Goal: Task Accomplishment & Management: Use online tool/utility

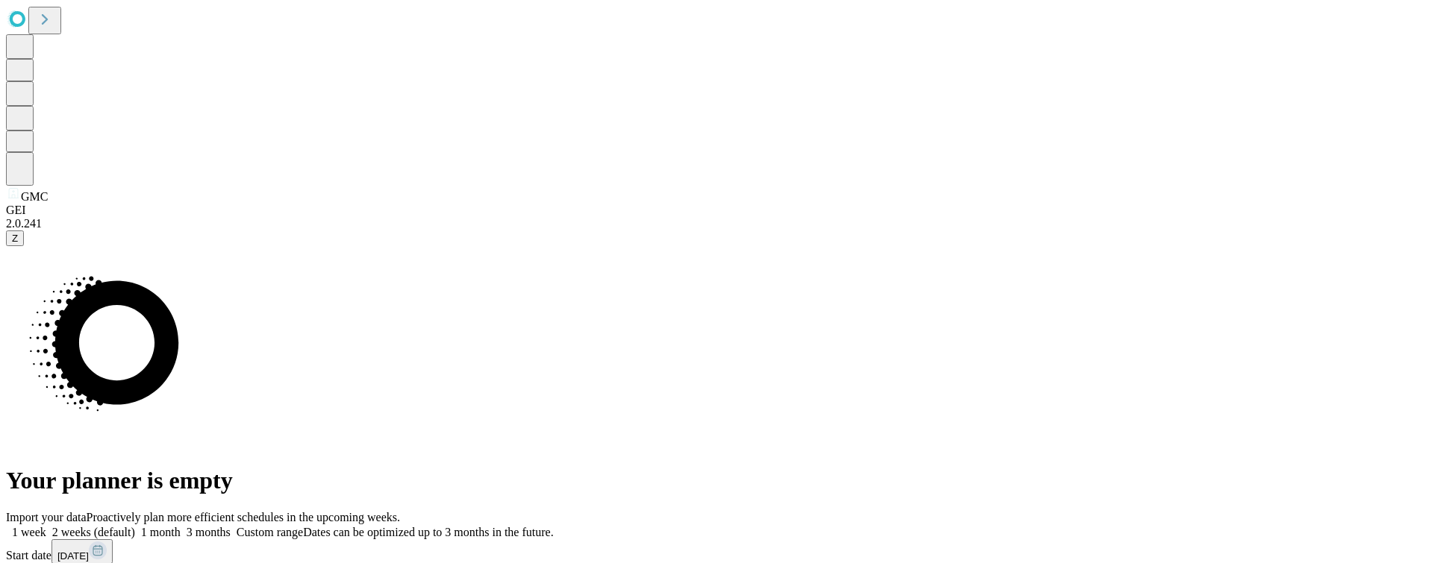
click at [231, 526] on span at bounding box center [231, 532] width 0 height 13
click at [89, 551] on span "[DATE]" at bounding box center [72, 556] width 31 height 11
click at [87, 563] on button "Previous Month" at bounding box center [46, 572] width 81 height 16
drag, startPoint x: 1023, startPoint y: 458, endPoint x: 1031, endPoint y: 457, distance: 8.2
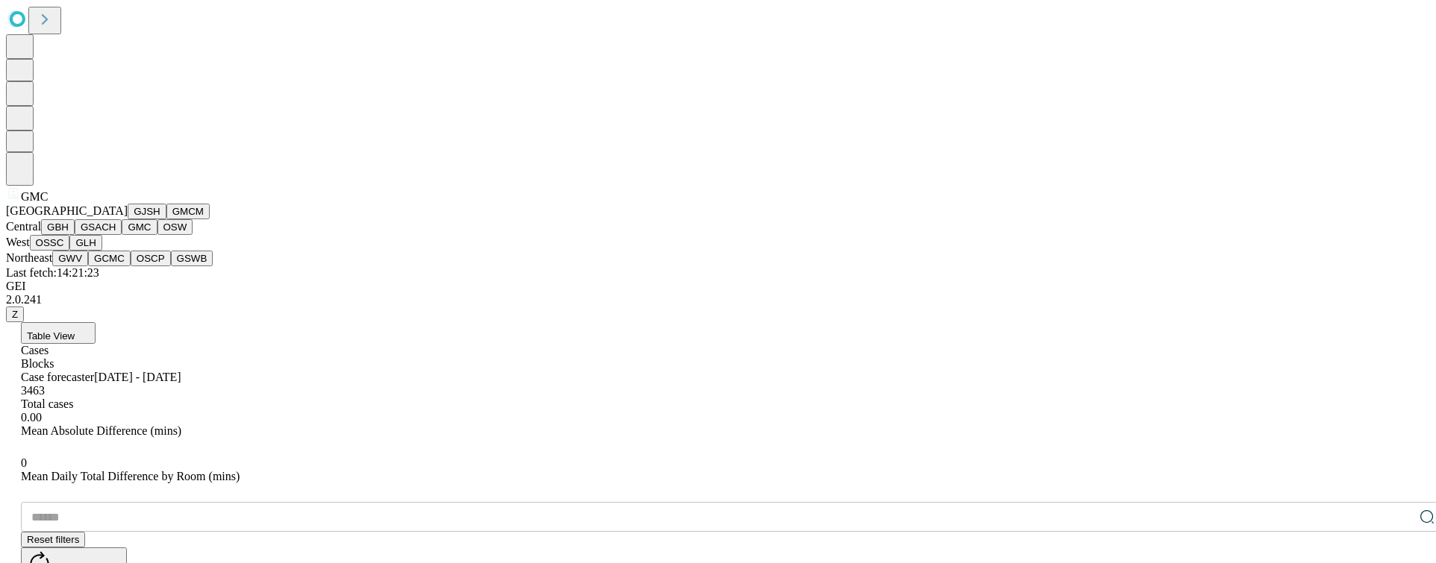
scroll to position [347, 0]
click at [70, 235] on button "OSSC" at bounding box center [50, 243] width 40 height 16
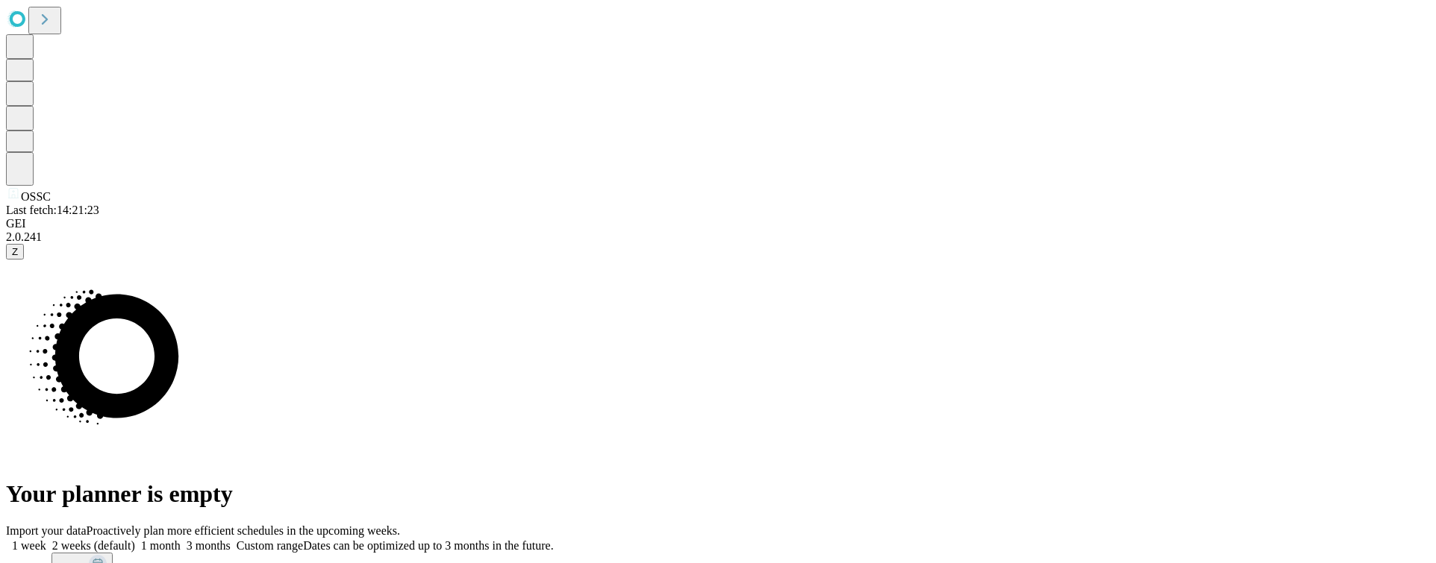
click at [554, 540] on label "Custom range Dates can be optimized up to 3 months in the future." at bounding box center [392, 546] width 323 height 13
drag, startPoint x: 1096, startPoint y: 349, endPoint x: 1067, endPoint y: 343, distance: 29.7
click at [113, 553] on button "[DATE]" at bounding box center [81, 565] width 61 height 25
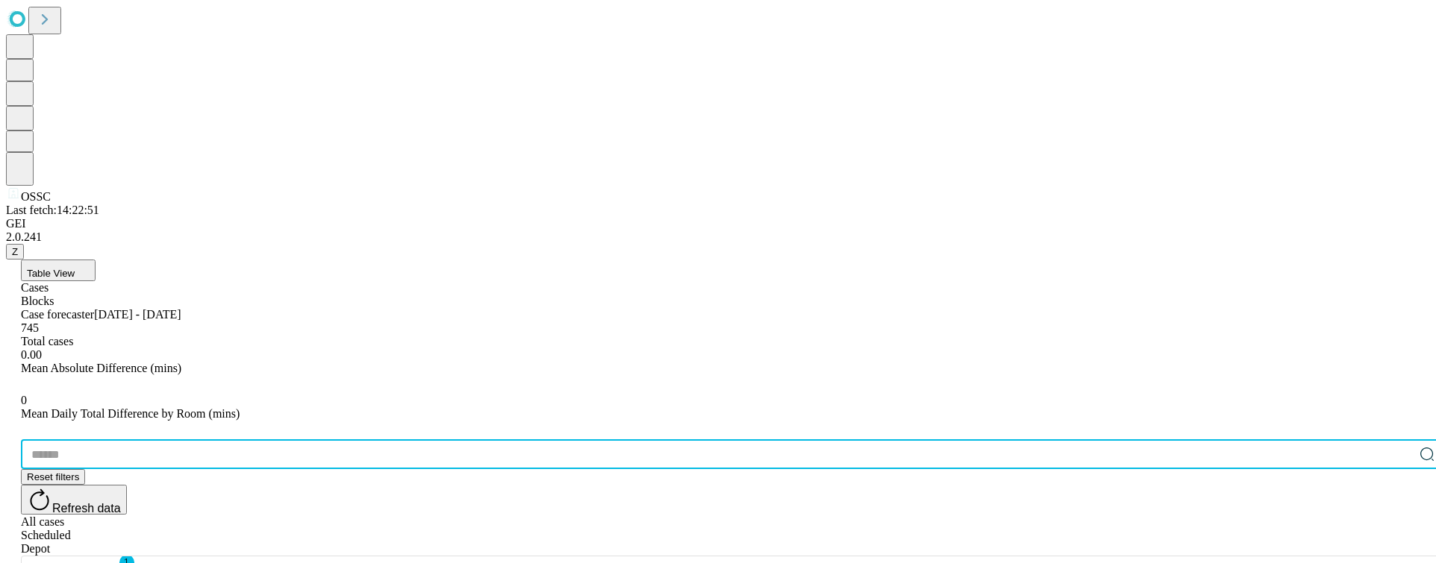
click at [209, 440] on input "text" at bounding box center [717, 455] width 1393 height 30
type input "****"
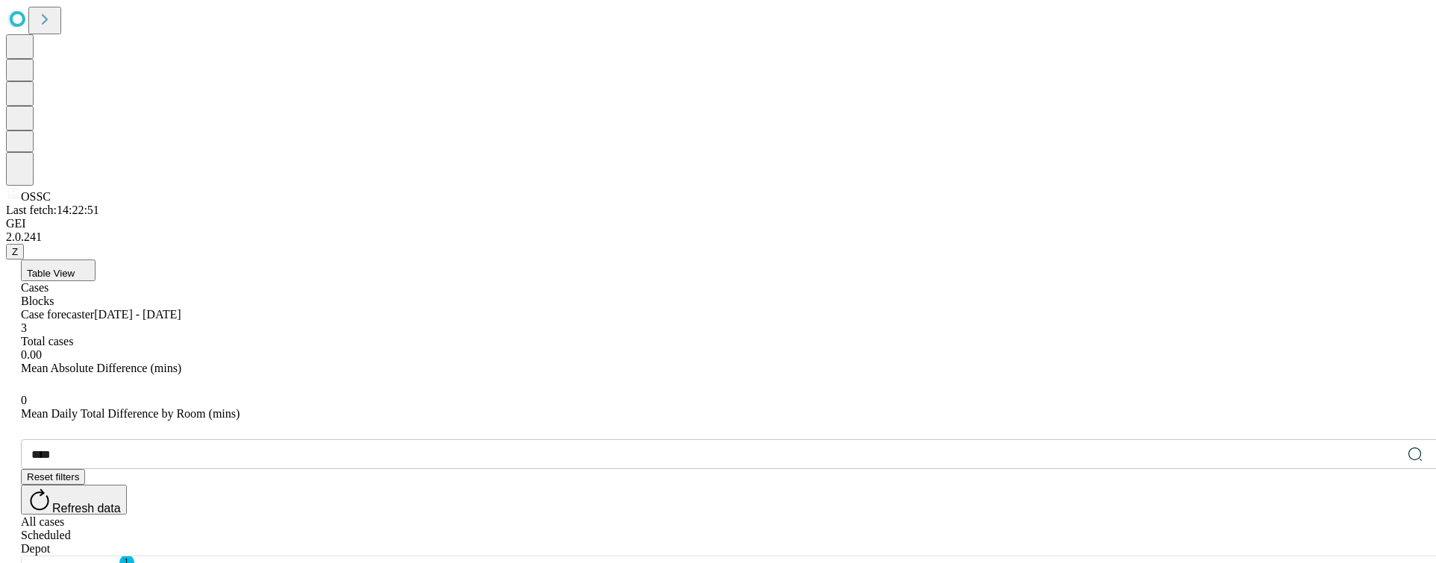
scroll to position [124, 0]
click at [1423, 447] on icon at bounding box center [1429, 453] width 12 height 12
click at [234, 440] on input "text" at bounding box center [717, 455] width 1393 height 30
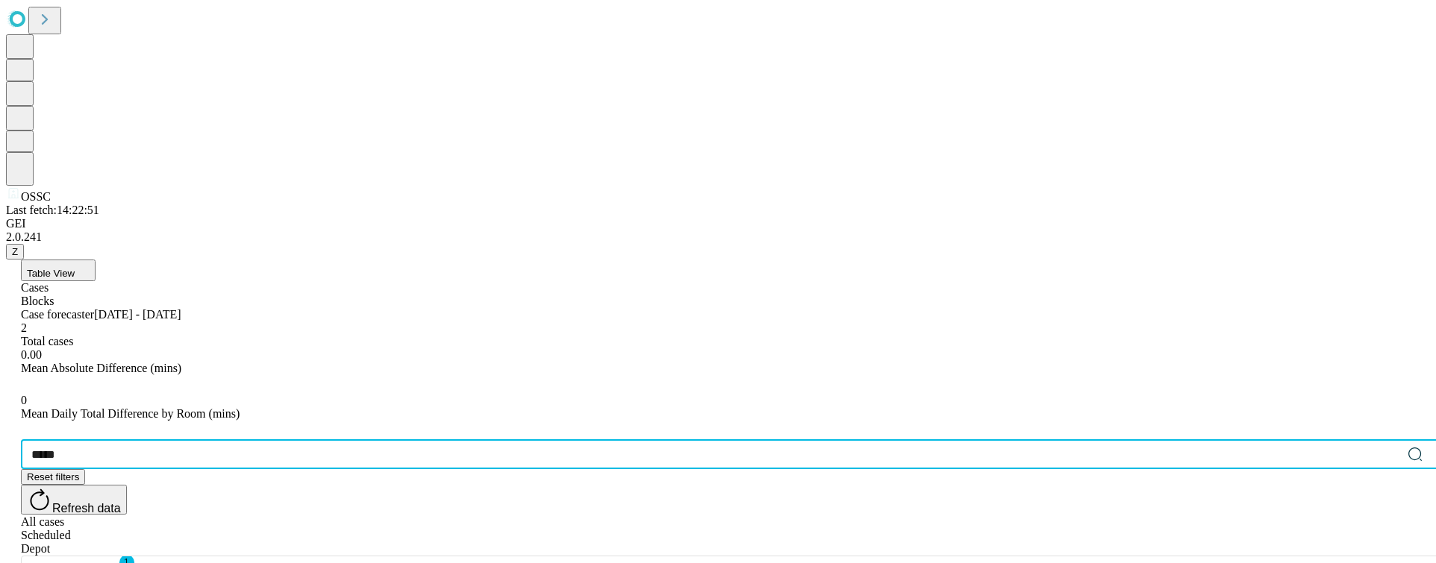
scroll to position [0, 0]
type input "******"
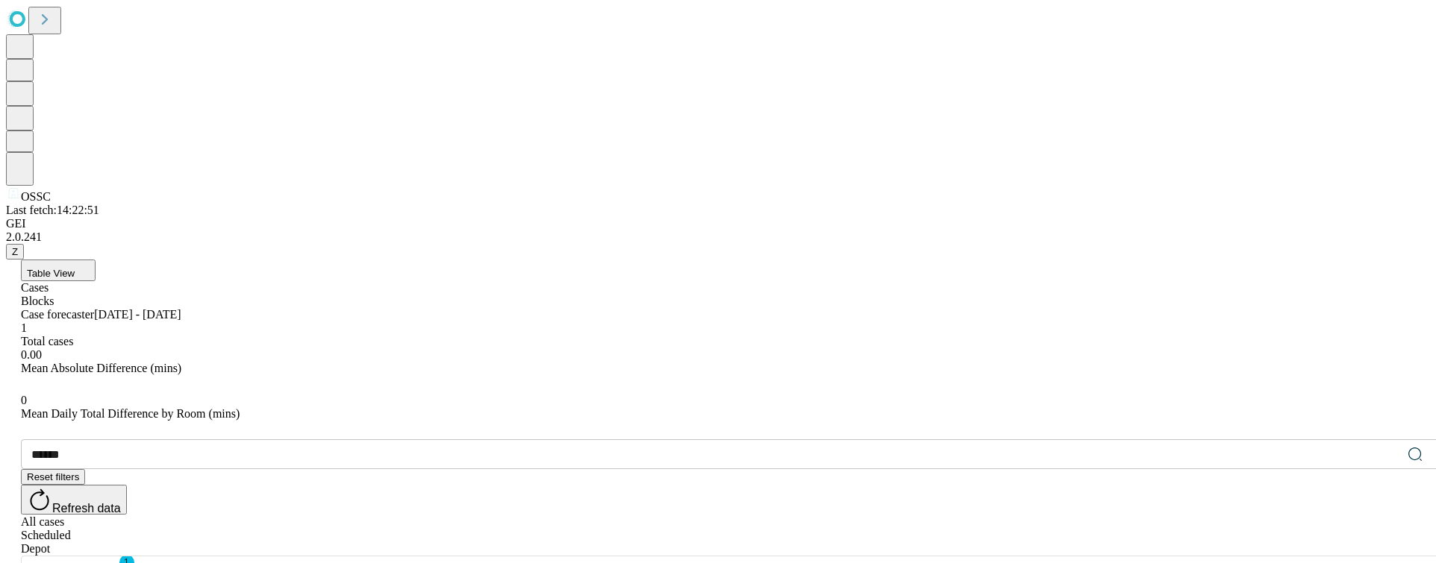
drag, startPoint x: 87, startPoint y: 340, endPoint x: 120, endPoint y: 353, distance: 35.5
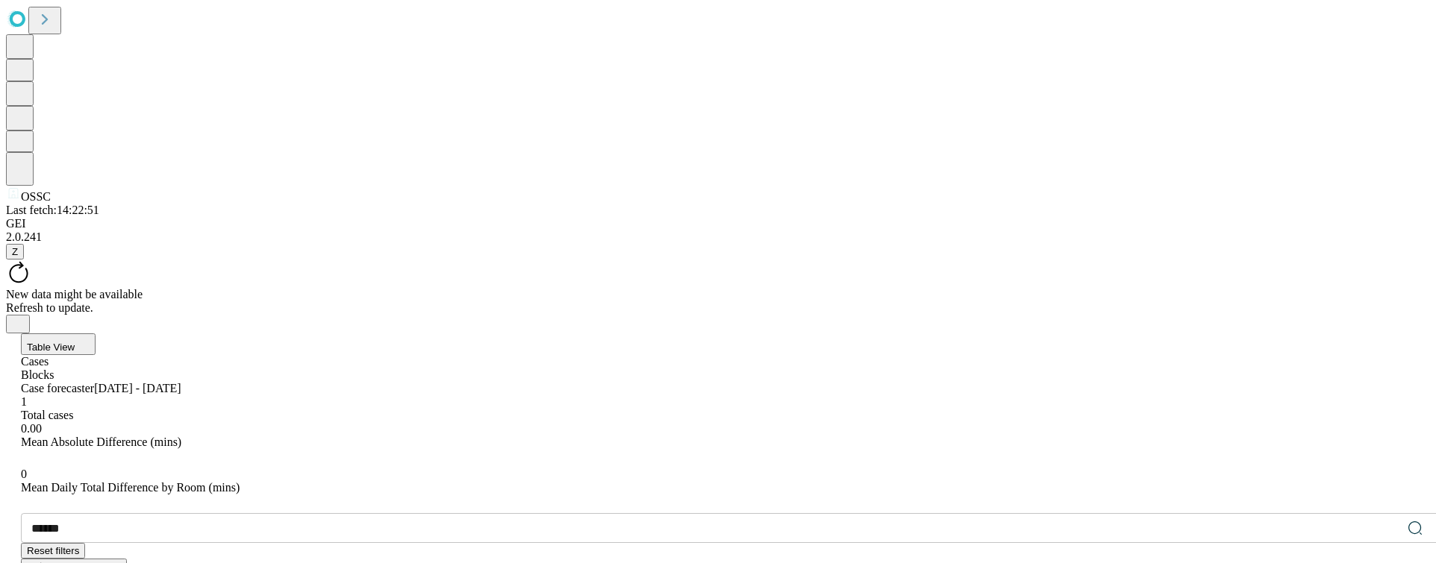
scroll to position [80, 0]
